Goal: Task Accomplishment & Management: Manage account settings

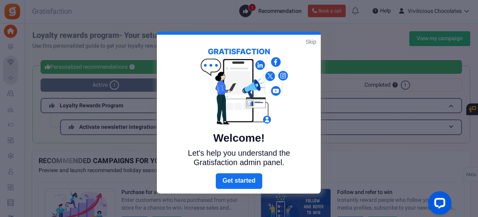
click at [307, 39] on link "Skip" at bounding box center [310, 42] width 11 height 8
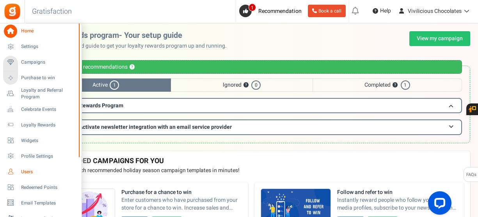
click at [22, 168] on span "Users" at bounding box center [48, 171] width 55 height 7
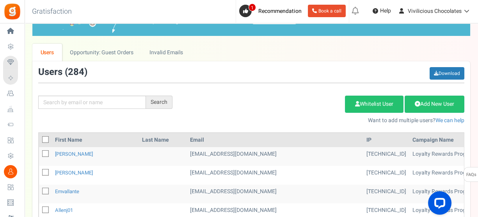
scroll to position [39, 0]
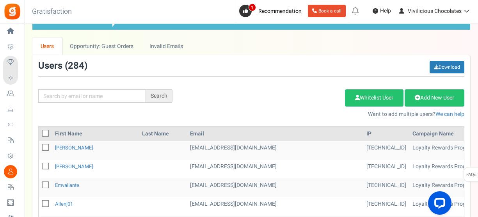
click at [363, 161] on td "[TECHNICAL_ID]" at bounding box center [386, 168] width 46 height 19
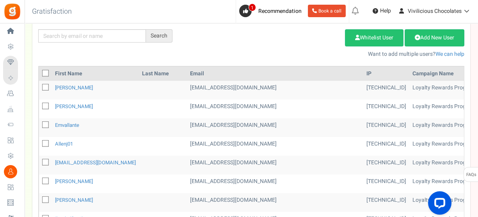
scroll to position [99, 0]
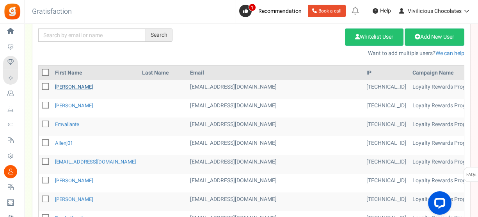
click at [88, 86] on link "[PERSON_NAME]" at bounding box center [74, 86] width 38 height 7
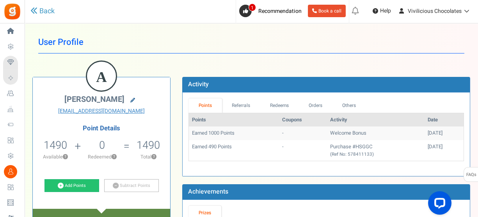
click at [135, 98] on icon at bounding box center [132, 100] width 5 height 5
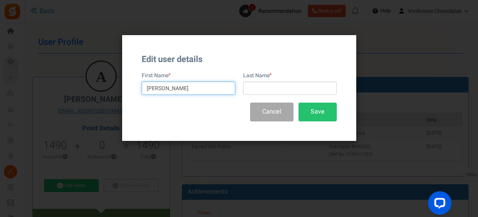
click at [203, 88] on input "[PERSON_NAME]" at bounding box center [189, 87] width 94 height 13
type input "A"
click at [203, 88] on input "text" at bounding box center [189, 87] width 94 height 13
type input "[PERSON_NAME]"
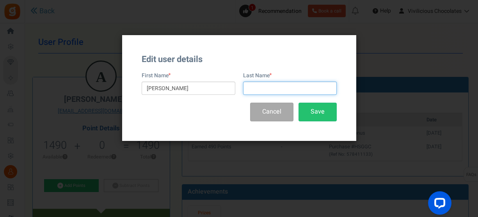
paste input "[PERSON_NAME]"
type input "[PERSON_NAME]"
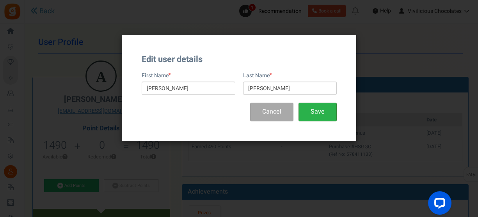
click at [320, 107] on button "Save" at bounding box center [317, 112] width 38 height 18
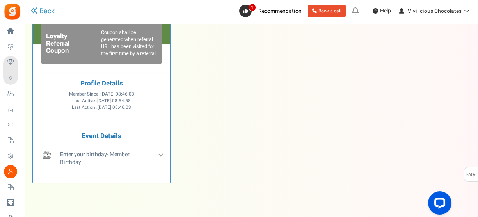
scroll to position [292, 0]
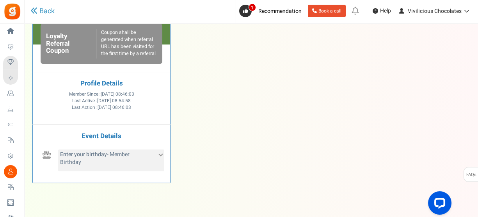
click at [162, 152] on icon at bounding box center [160, 154] width 4 height 4
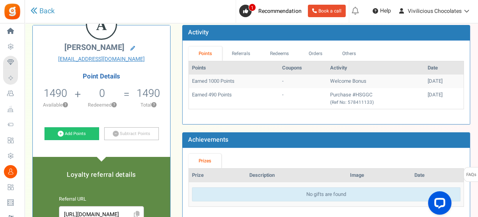
scroll to position [0, 0]
